Goal: Find specific page/section: Find specific page/section

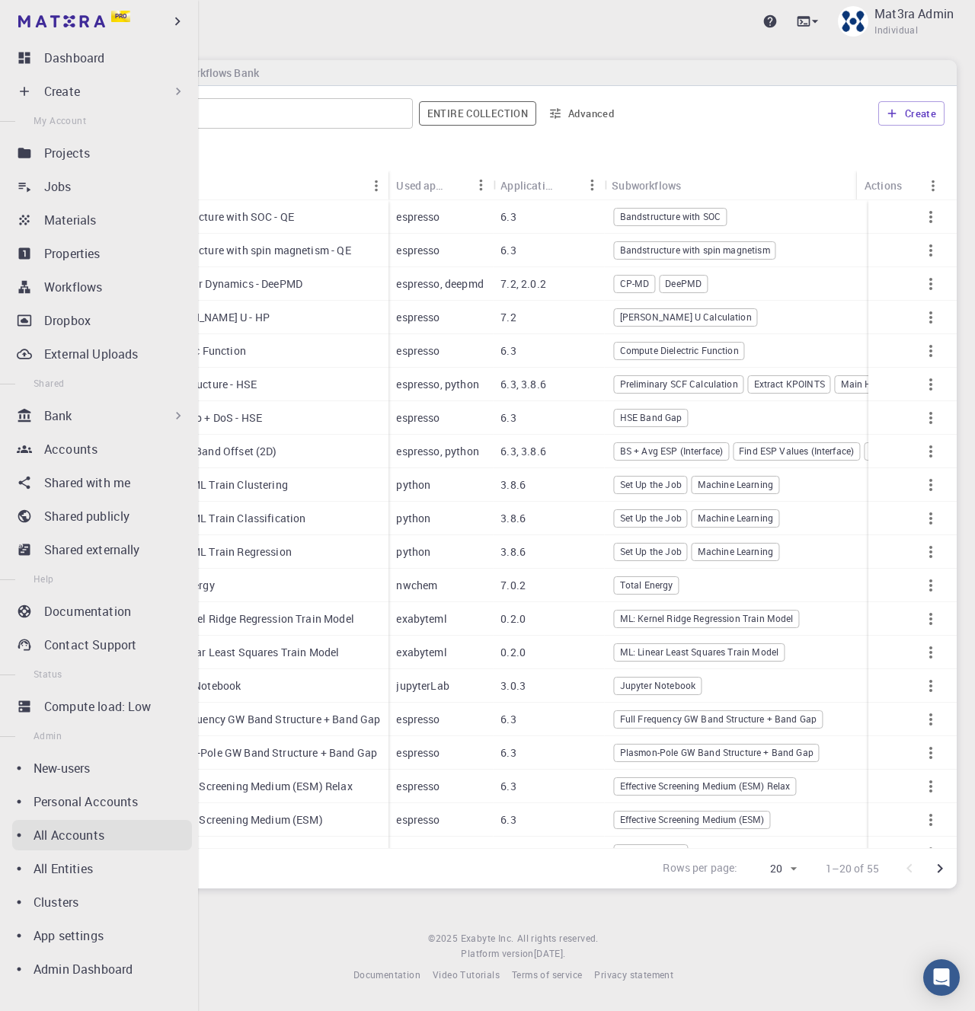
click at [78, 829] on p "All Accounts" at bounding box center [69, 835] width 71 height 18
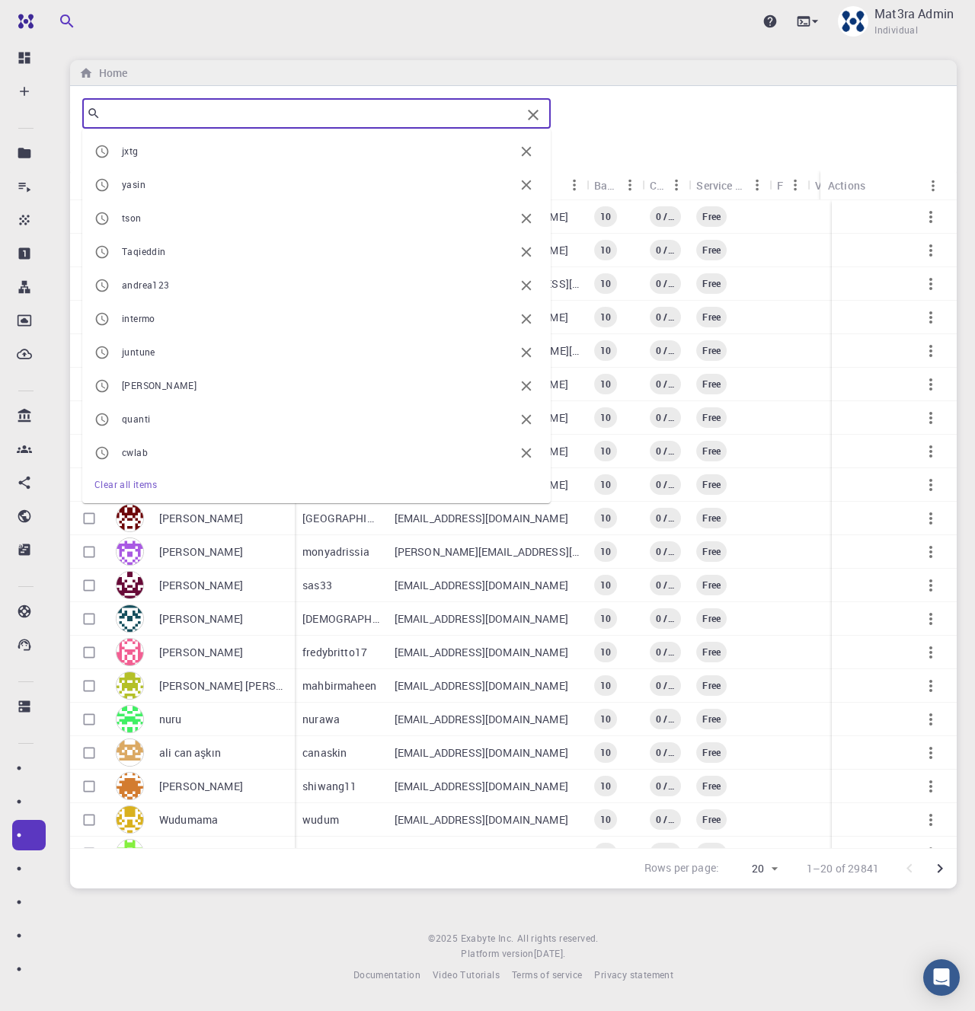
click at [318, 120] on input "text" at bounding box center [311, 113] width 420 height 21
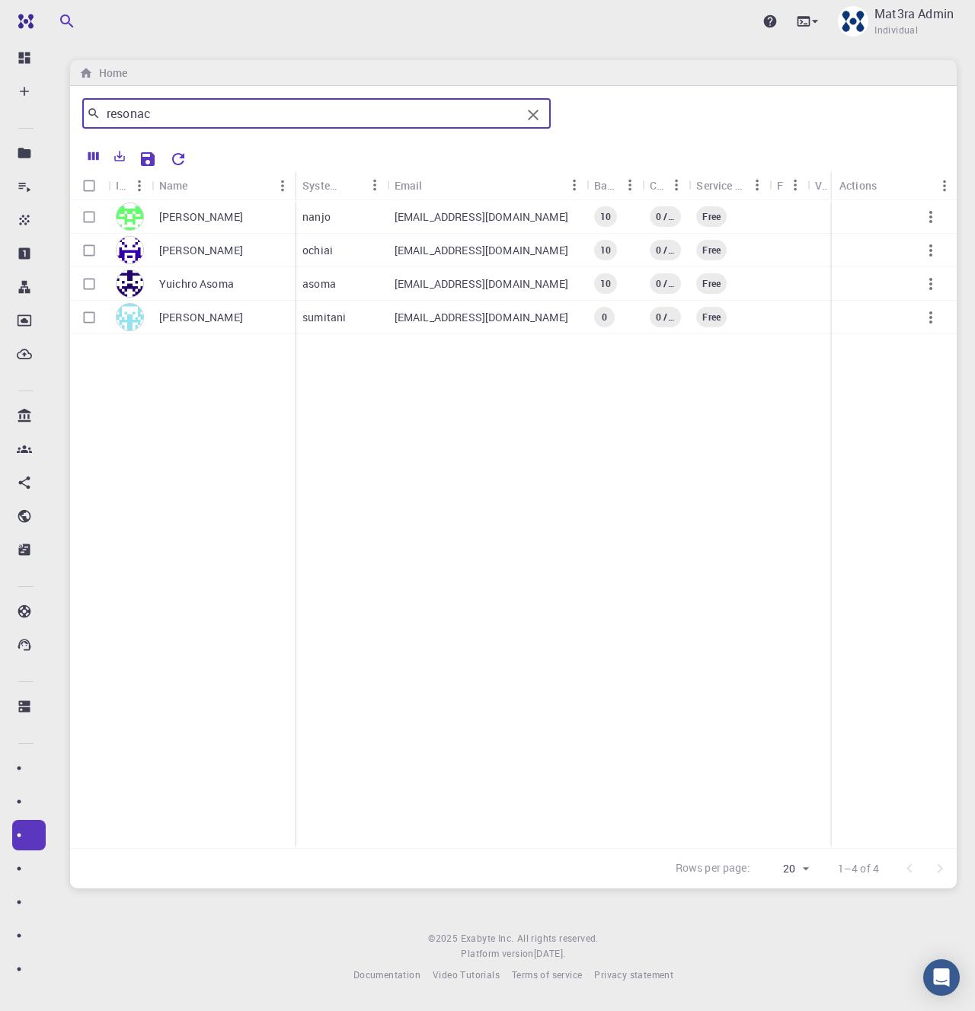
type input "resonac"
click at [216, 280] on p "Yuichro Asoma" at bounding box center [196, 283] width 75 height 15
